Goal: Information Seeking & Learning: Learn about a topic

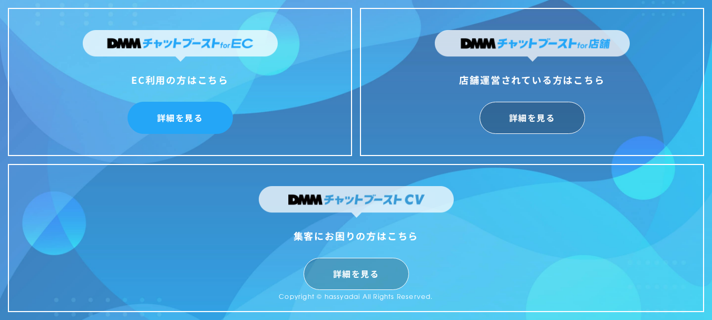
click at [194, 119] on link "詳細を見る" at bounding box center [180, 118] width 105 height 32
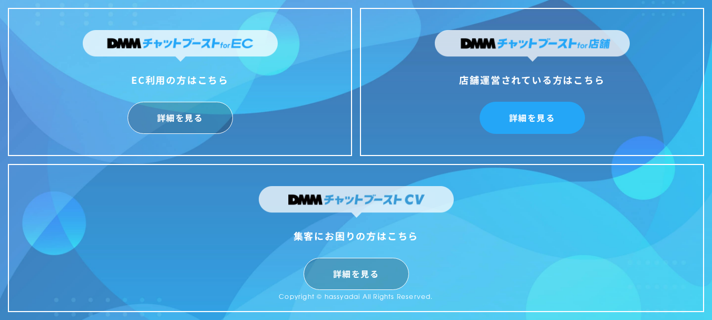
click at [514, 115] on link "詳細を見る" at bounding box center [532, 118] width 105 height 32
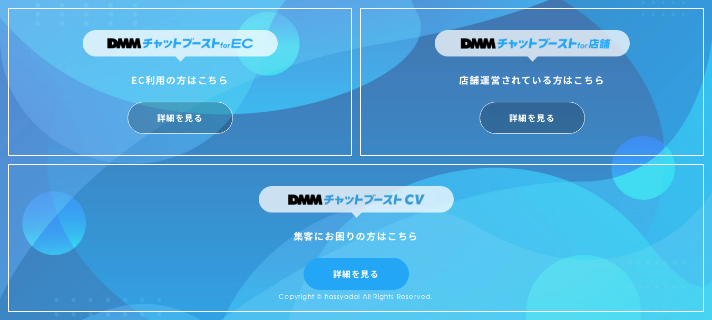
click at [351, 265] on link "詳細を見る" at bounding box center [356, 274] width 105 height 32
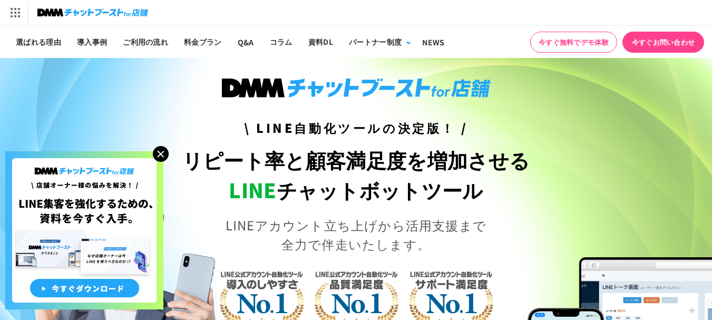
click at [161, 153] on img at bounding box center [161, 154] width 16 height 16
click at [165, 154] on img at bounding box center [161, 154] width 16 height 16
